Goal: Task Accomplishment & Management: Use online tool/utility

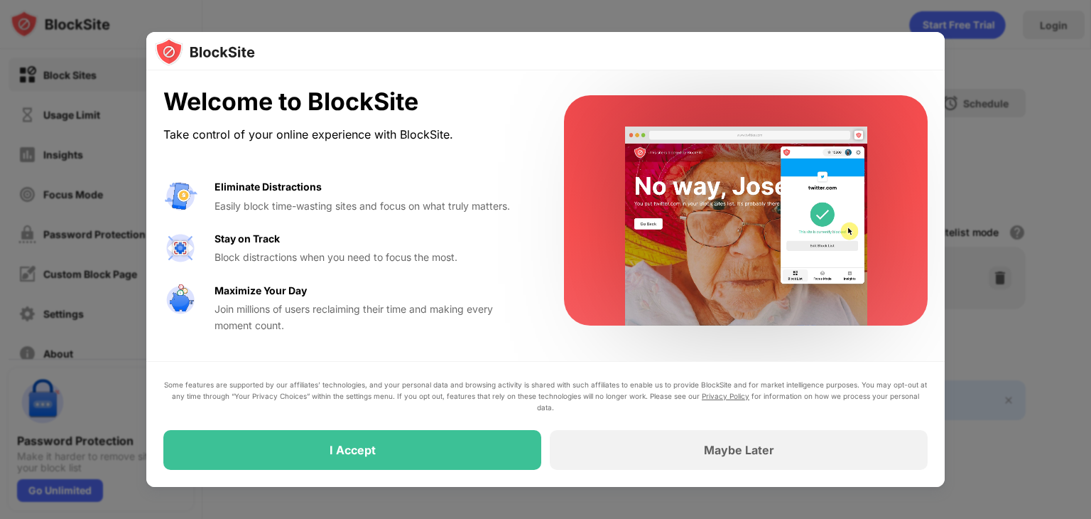
click at [295, 188] on div "Eliminate Distractions" at bounding box center [268, 187] width 107 height 16
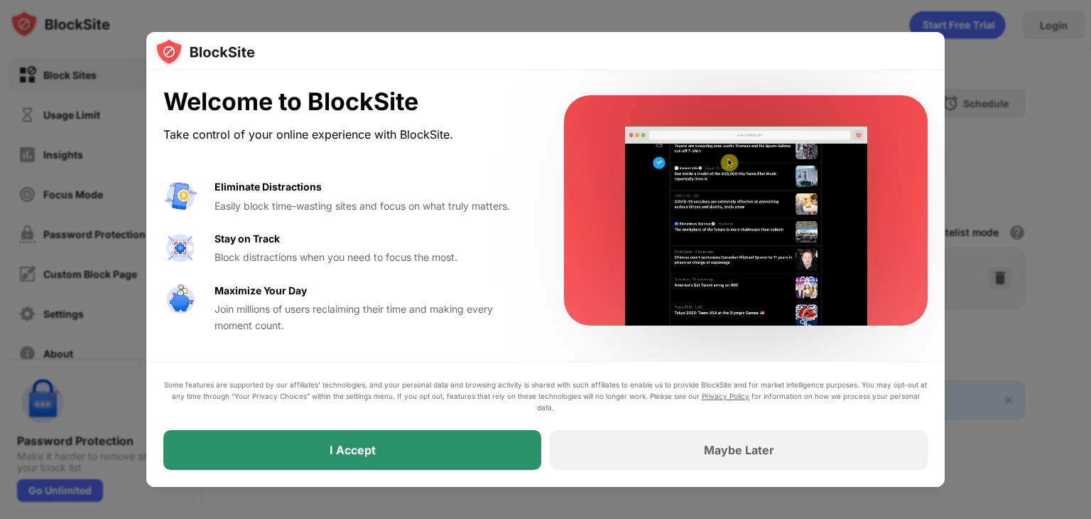
click at [360, 443] on div "I Accept" at bounding box center [353, 450] width 46 height 14
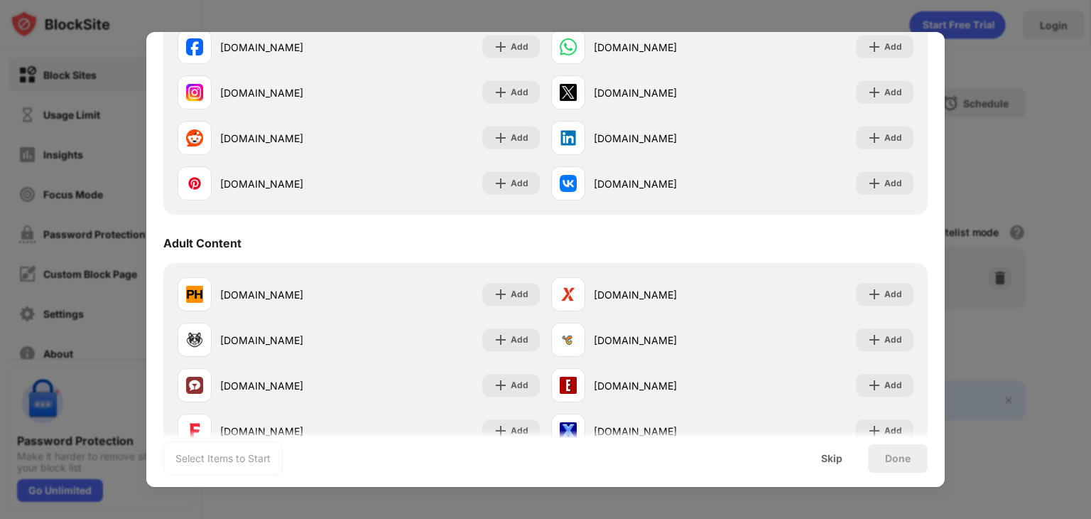
scroll to position [341, 0]
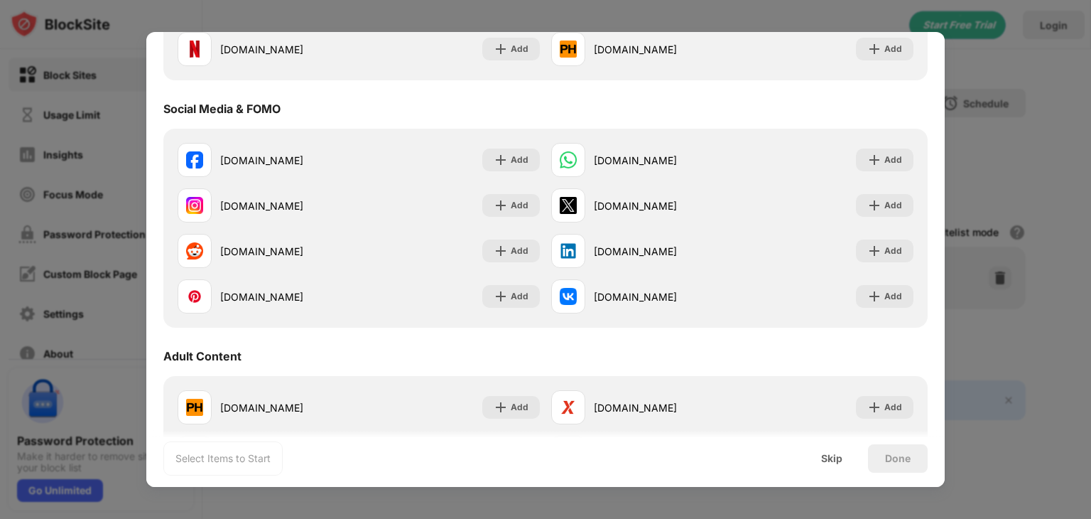
click at [438, 103] on div "Social Media & FOMO" at bounding box center [545, 109] width 764 height 40
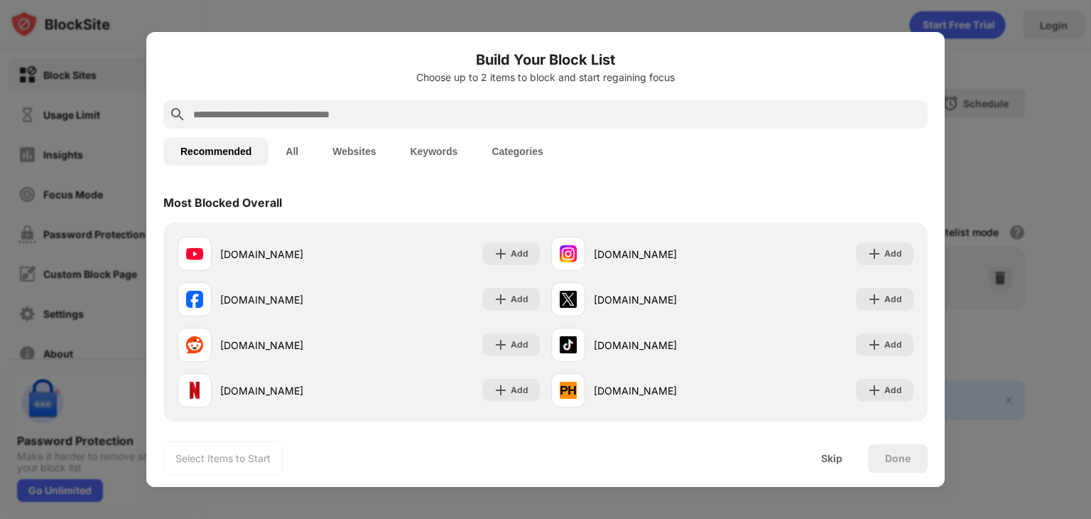
click at [378, 120] on input "text" at bounding box center [557, 114] width 730 height 17
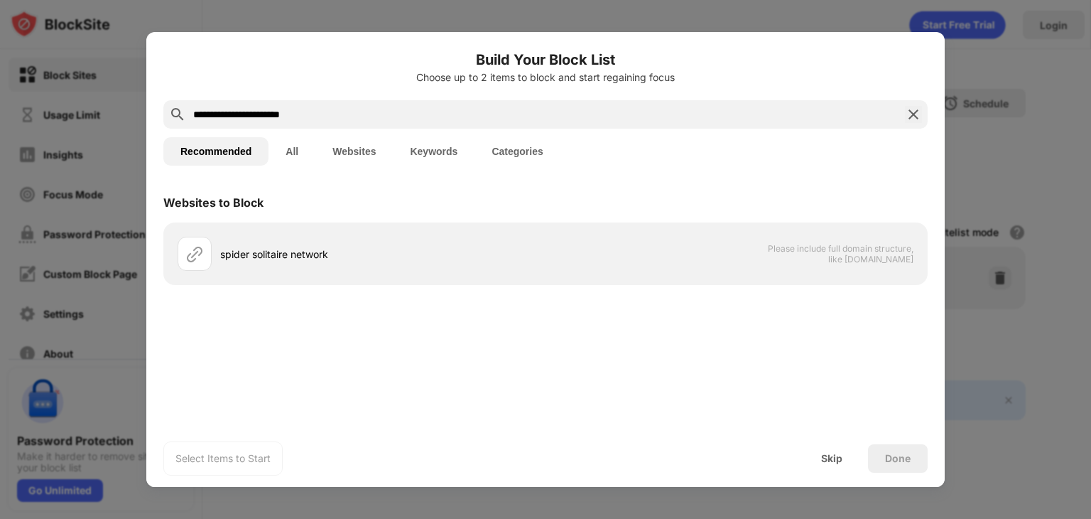
click at [341, 148] on button "Websites" at bounding box center [353, 151] width 77 height 28
drag, startPoint x: 347, startPoint y: 106, endPoint x: 121, endPoint y: 117, distance: 226.2
click at [121, 518] on div "**********" at bounding box center [545, 519] width 1091 height 0
paste input "**********"
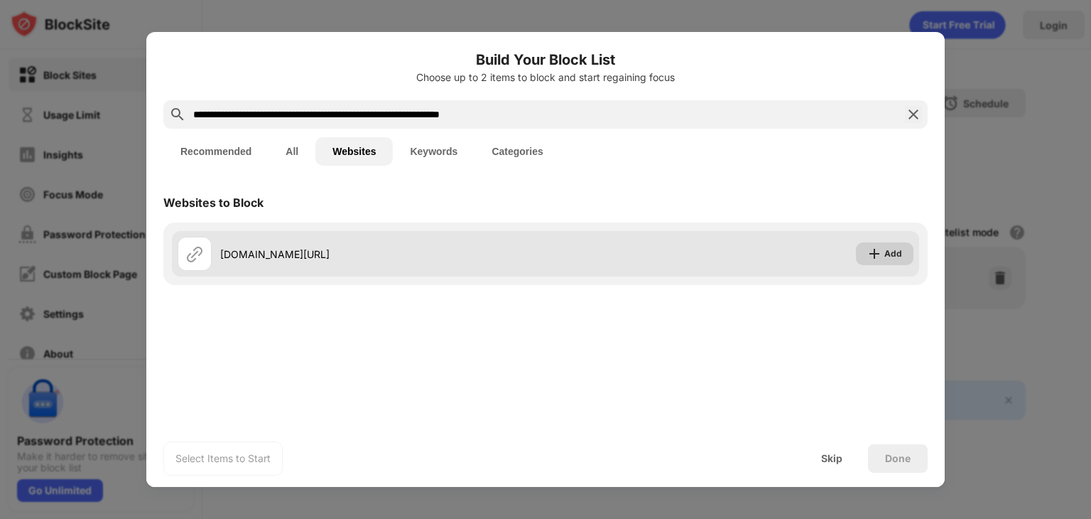
click at [894, 246] on div "Add" at bounding box center [885, 253] width 58 height 23
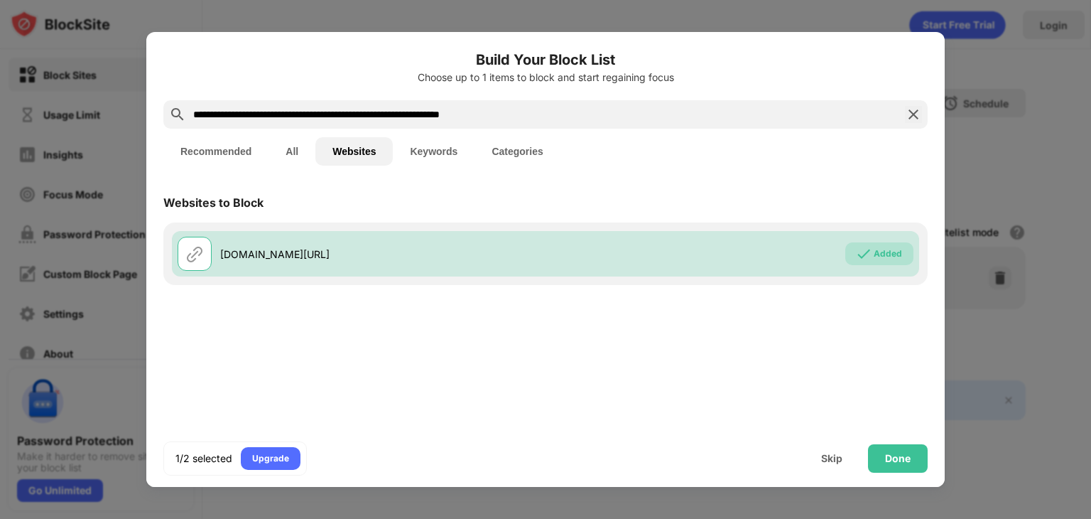
click at [550, 112] on input "**********" at bounding box center [546, 114] width 708 height 17
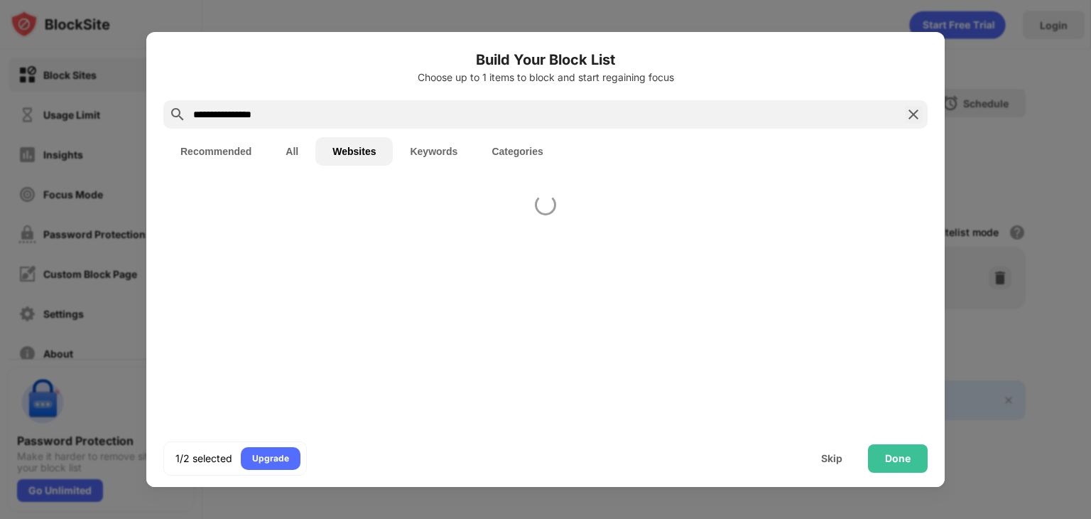
type input "**********"
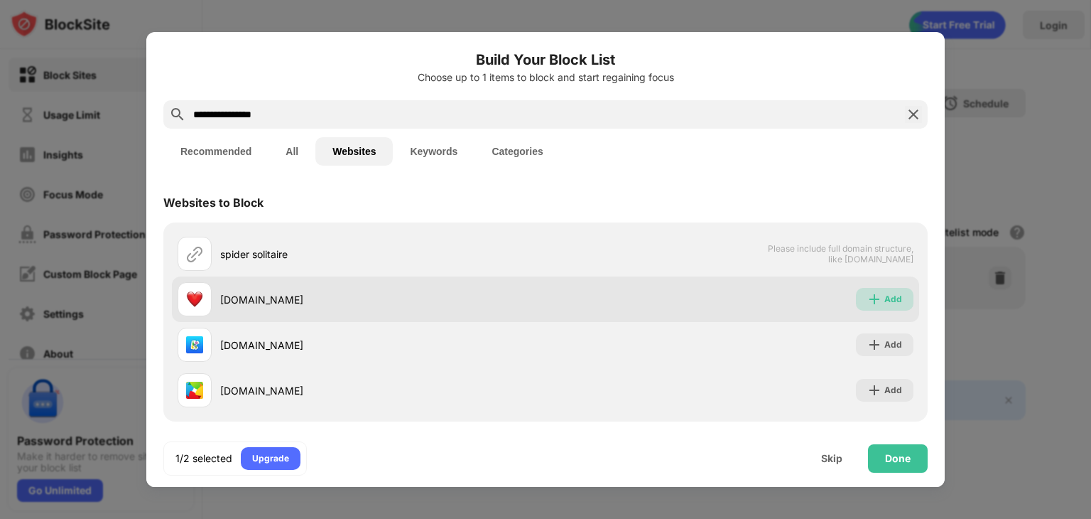
click at [868, 303] on img at bounding box center [874, 299] width 14 height 14
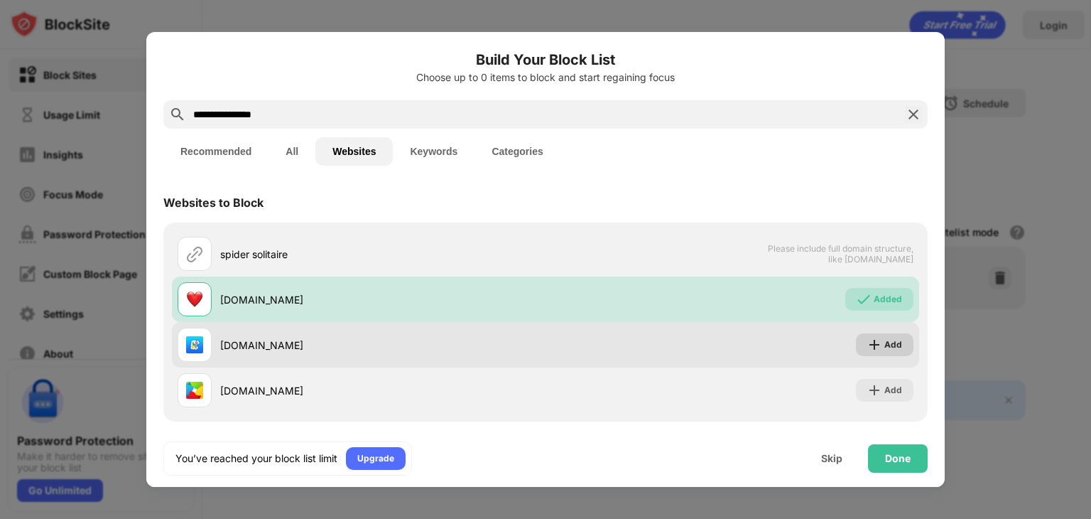
click at [886, 340] on div "Add" at bounding box center [894, 344] width 18 height 14
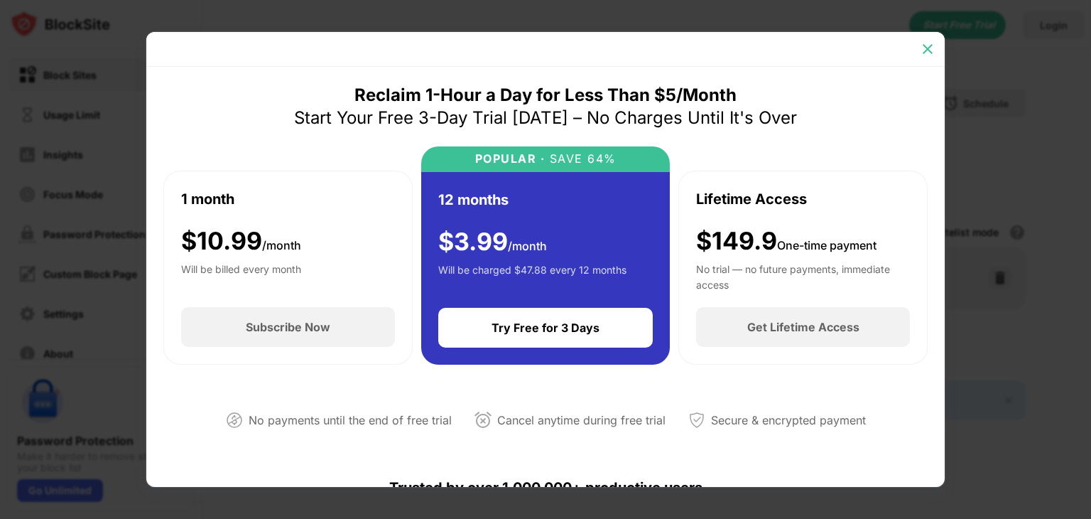
click at [926, 51] on img at bounding box center [928, 49] width 14 height 14
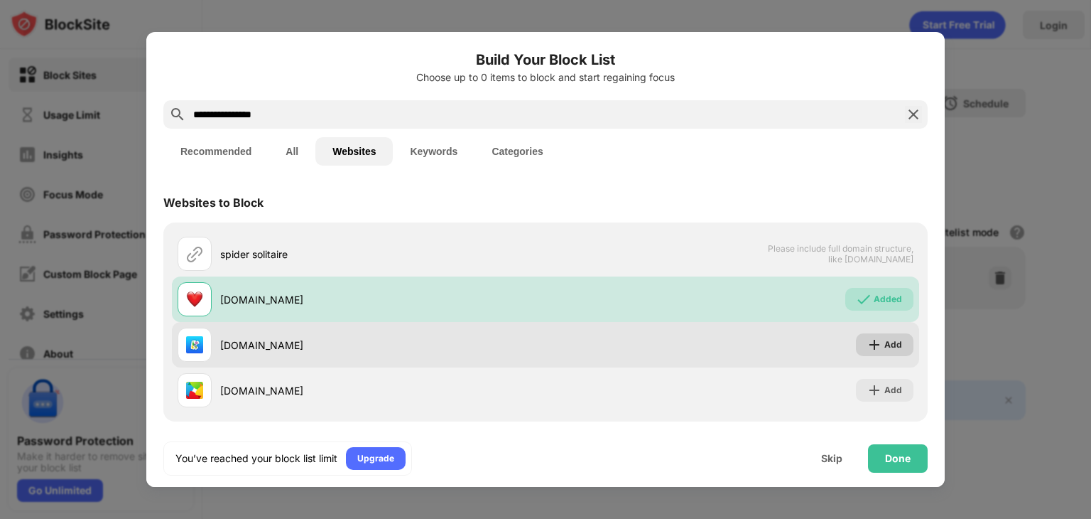
click at [885, 350] on div "Add" at bounding box center [894, 344] width 18 height 14
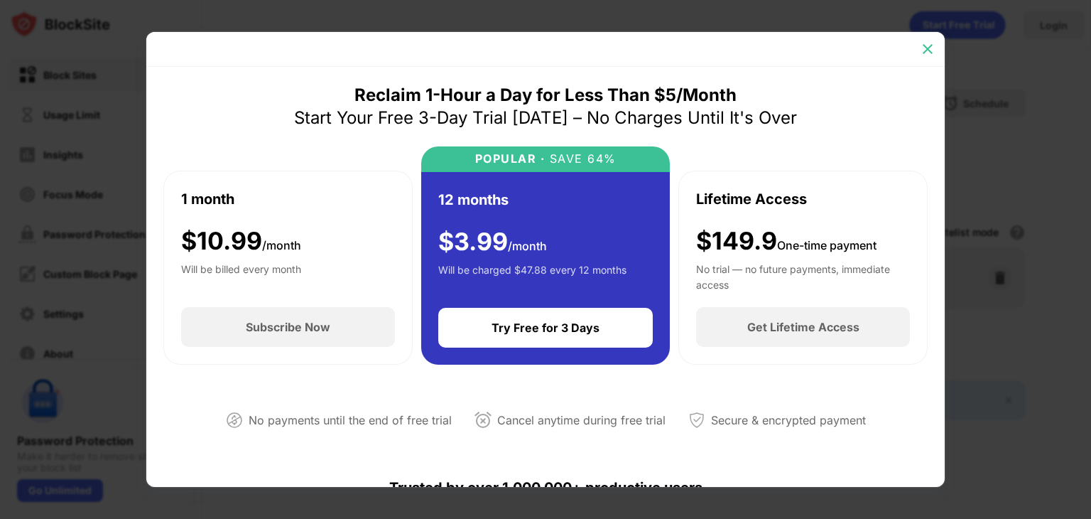
click at [918, 48] on div at bounding box center [928, 49] width 23 height 23
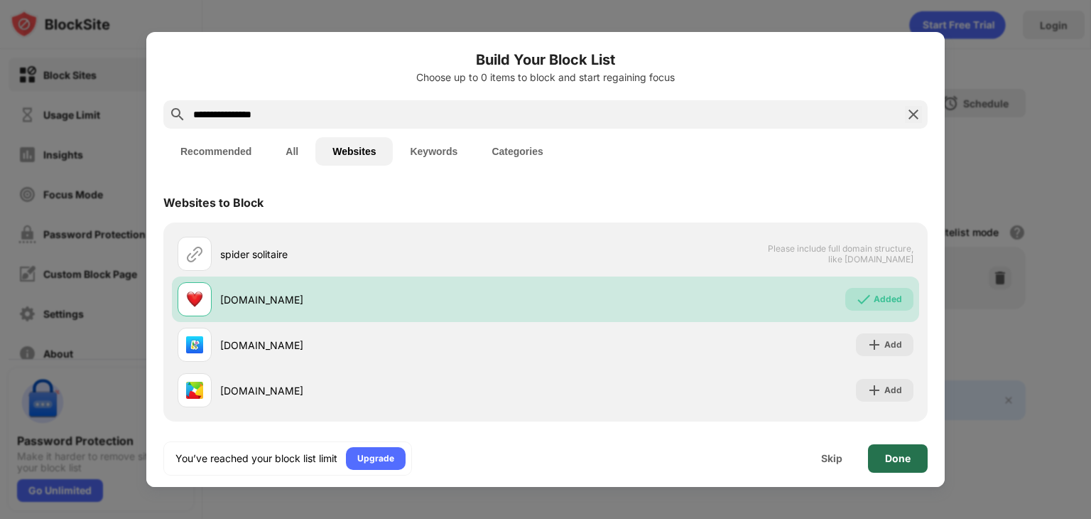
click at [893, 456] on div "Done" at bounding box center [898, 458] width 26 height 11
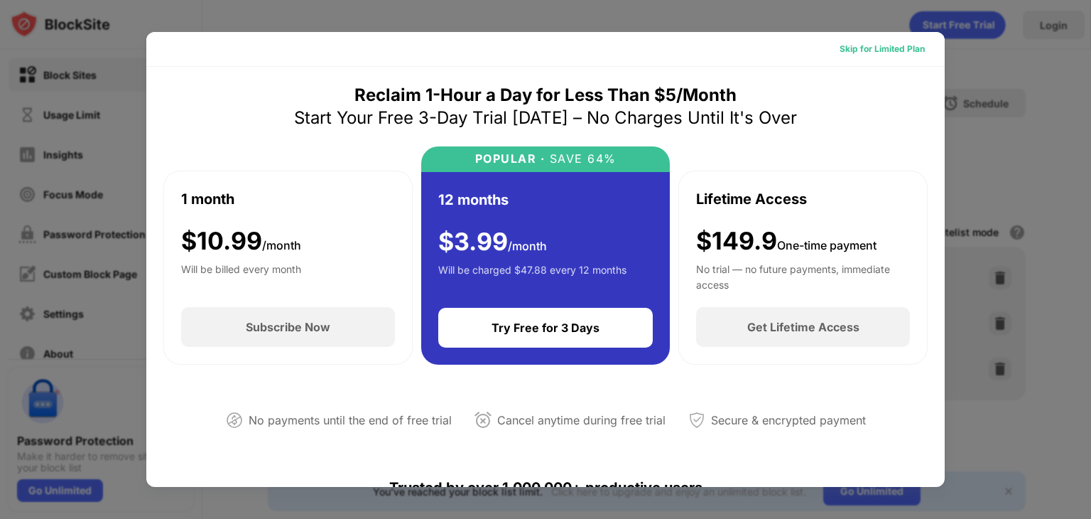
click at [909, 53] on div "Skip for Limited Plan" at bounding box center [882, 49] width 85 height 14
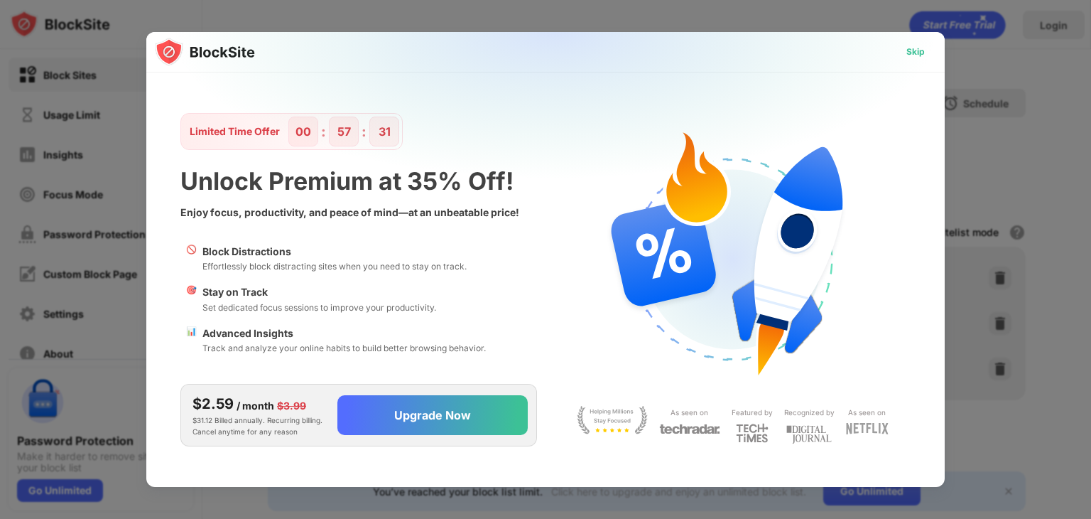
click at [917, 53] on div "Skip" at bounding box center [916, 52] width 18 height 14
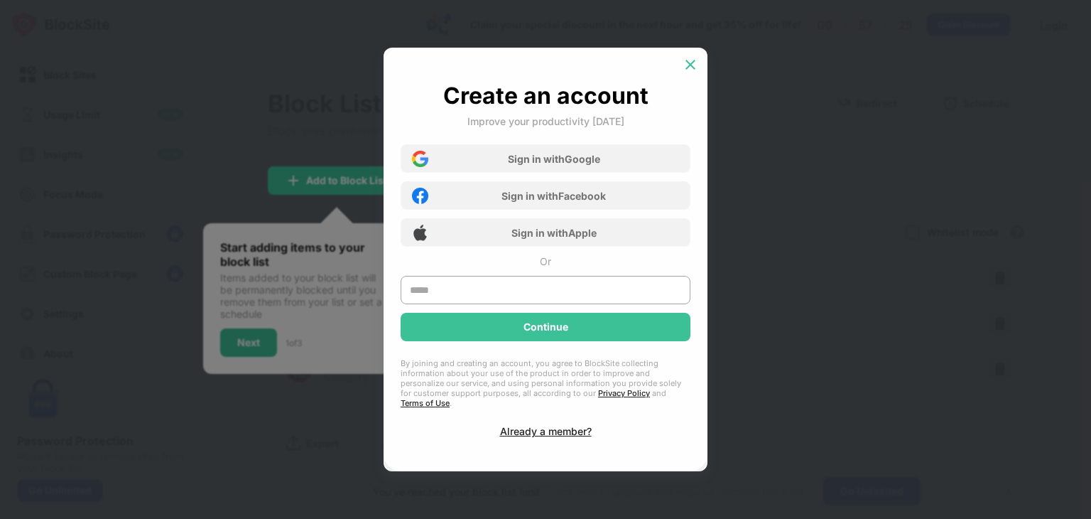
click at [691, 67] on img at bounding box center [690, 65] width 14 height 14
